Goal: Check status: Check status

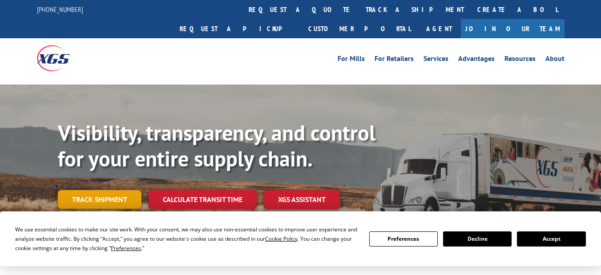
click at [111, 190] on link "Track shipment" at bounding box center [100, 199] width 84 height 19
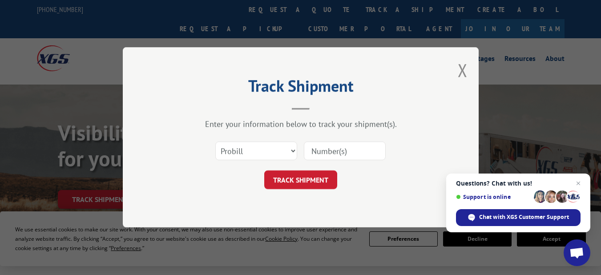
click at [325, 153] on input at bounding box center [345, 151] width 82 height 19
click at [293, 152] on select "Select category... Probill BOL PO" at bounding box center [256, 151] width 82 height 19
click at [321, 151] on input at bounding box center [345, 151] width 82 height 19
type input "16932905"
click at [312, 176] on button "TRACK SHIPMENT" at bounding box center [300, 180] width 73 height 19
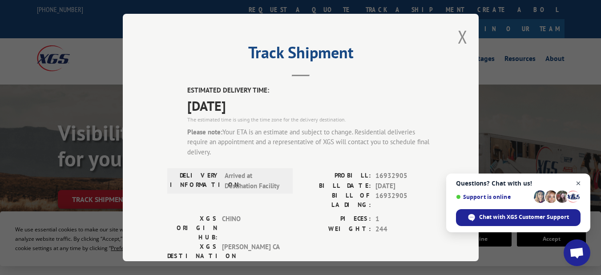
click at [582, 181] on span "Close chat" at bounding box center [578, 183] width 11 height 11
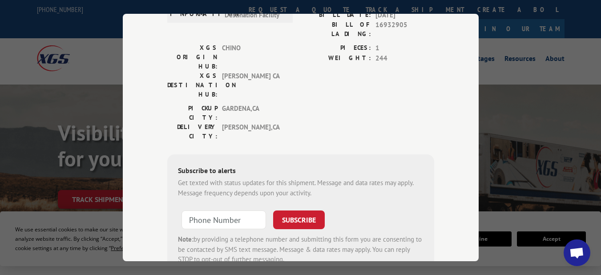
scroll to position [178, 0]
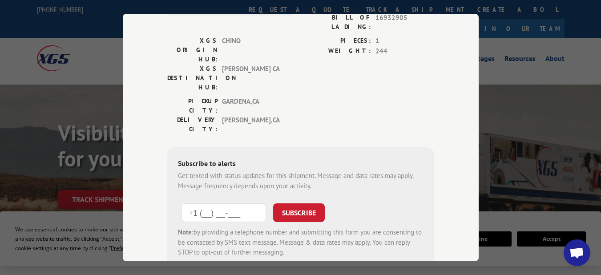
click at [217, 203] on input "+1 (___) ___-____" at bounding box center [223, 212] width 84 height 19
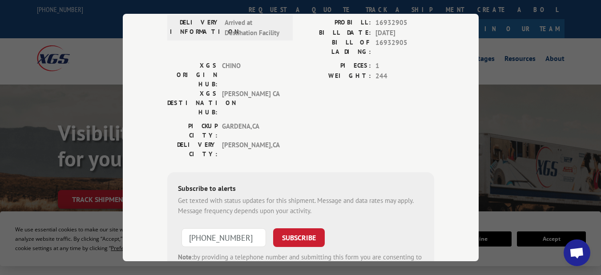
scroll to position [133, 0]
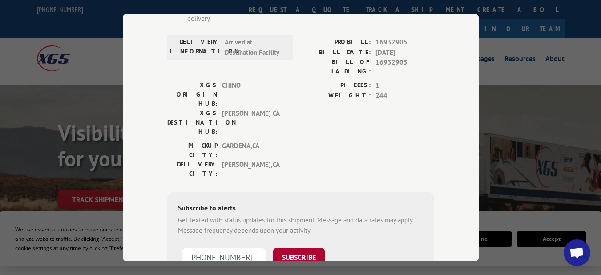
type input "[PHONE_NUMBER]"
click at [289, 248] on button "SUBSCRIBE" at bounding box center [299, 257] width 52 height 19
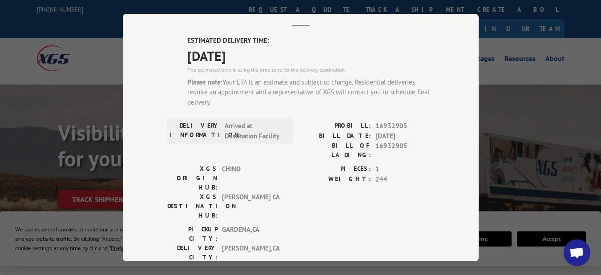
scroll to position [5, 0]
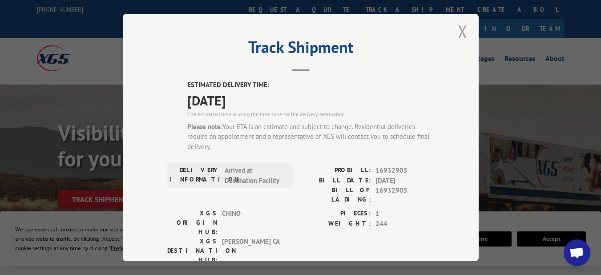
click at [458, 29] on button "Close modal" at bounding box center [463, 32] width 10 height 24
